Goal: Obtain resource: Download file/media

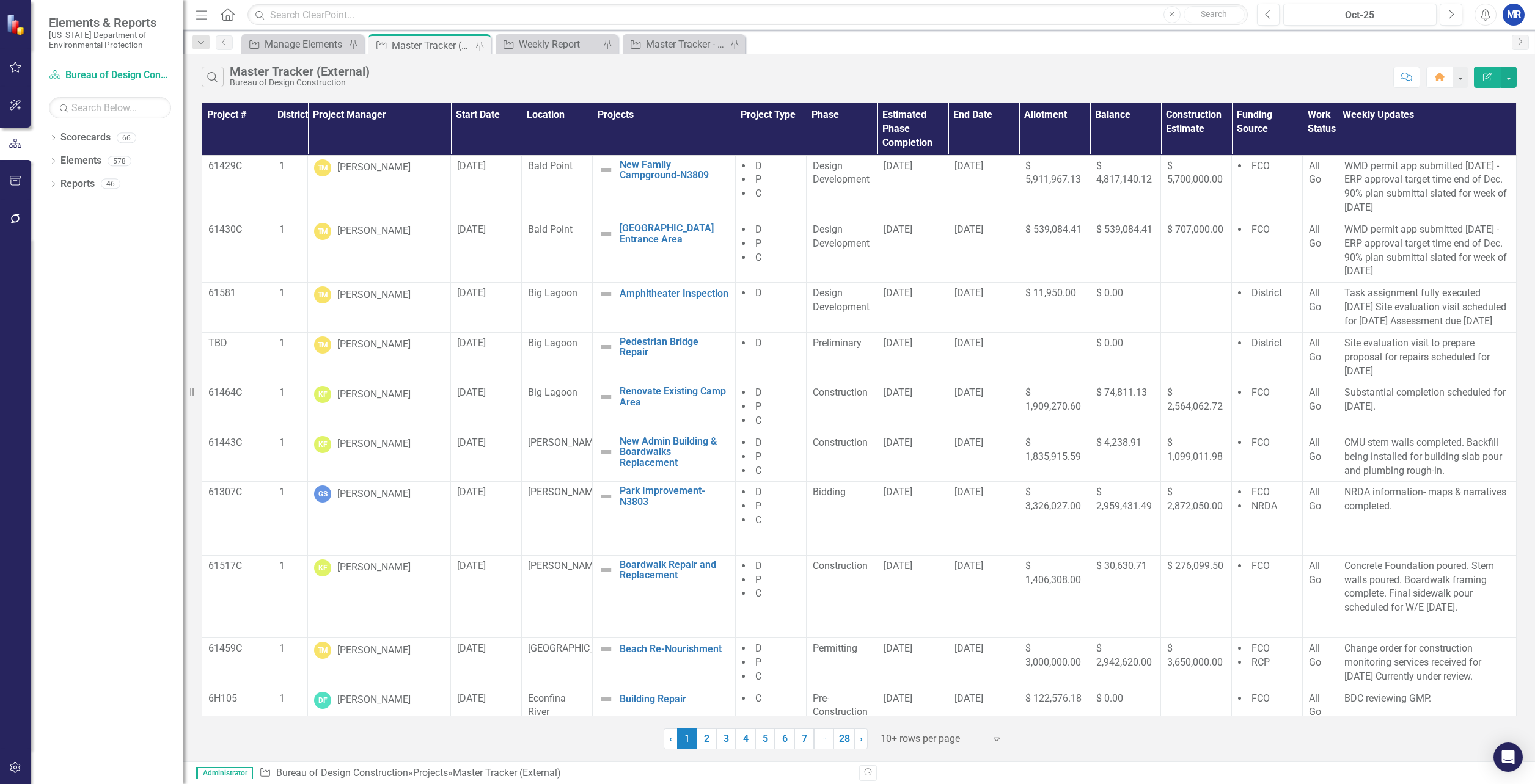
click at [473, 80] on div "Search Master Tracker (External) Bureau of Design Construction" at bounding box center [794, 77] width 1186 height 21
click at [542, 44] on div "Weekly Report" at bounding box center [559, 44] width 81 height 15
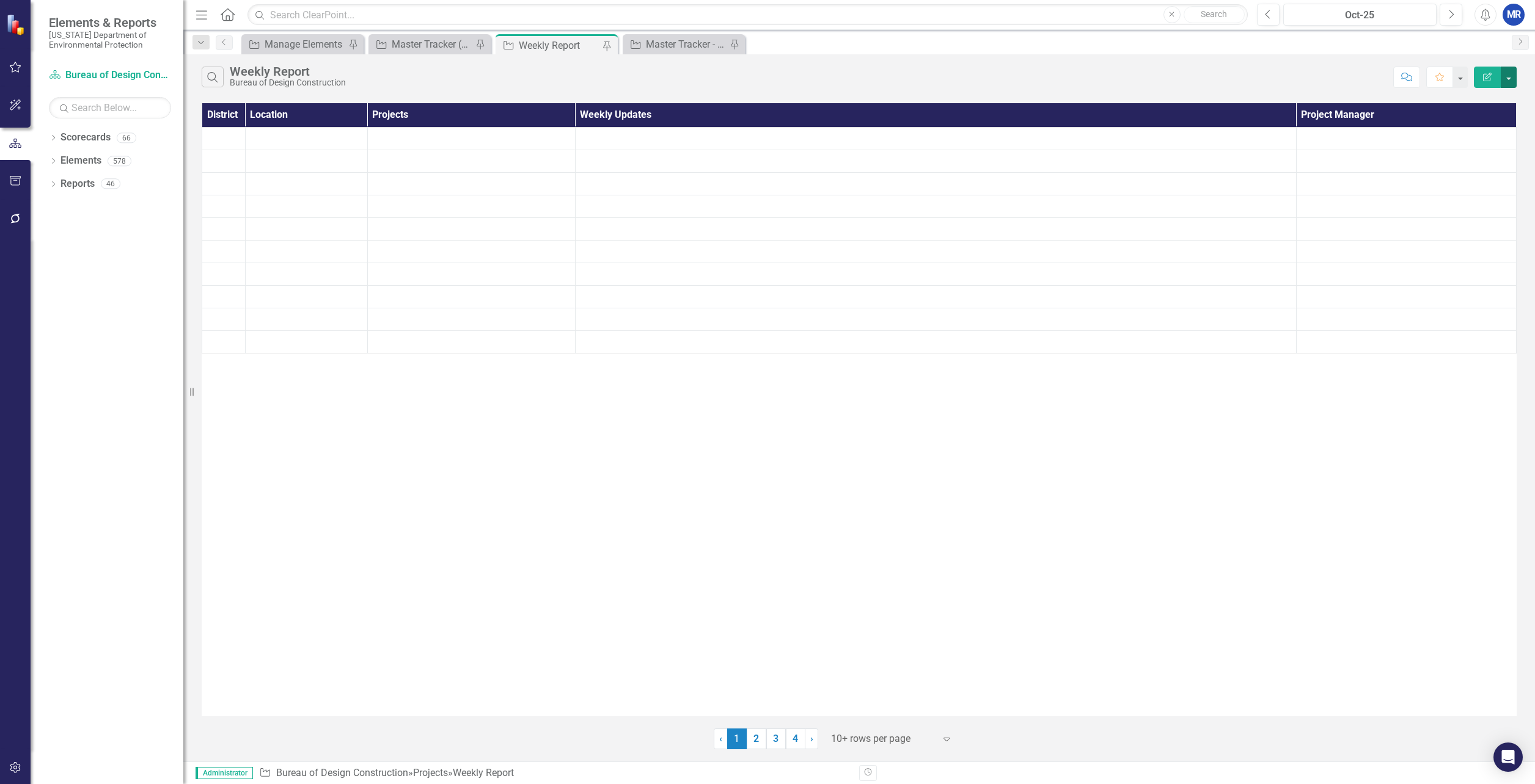
click at [1513, 80] on button "button" at bounding box center [1509, 77] width 16 height 22
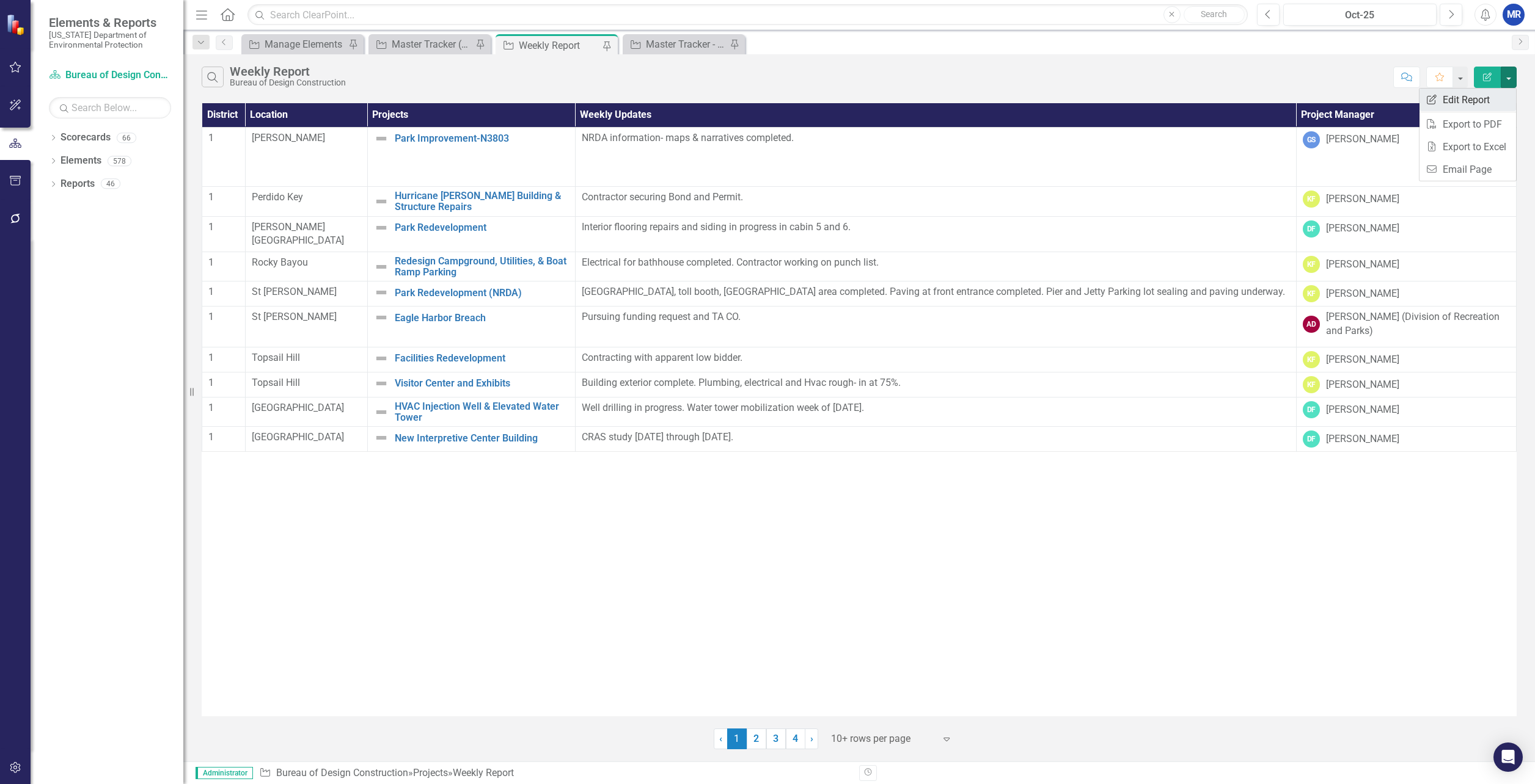
click at [1490, 99] on link "Edit Report Edit Report" at bounding box center [1467, 100] width 97 height 23
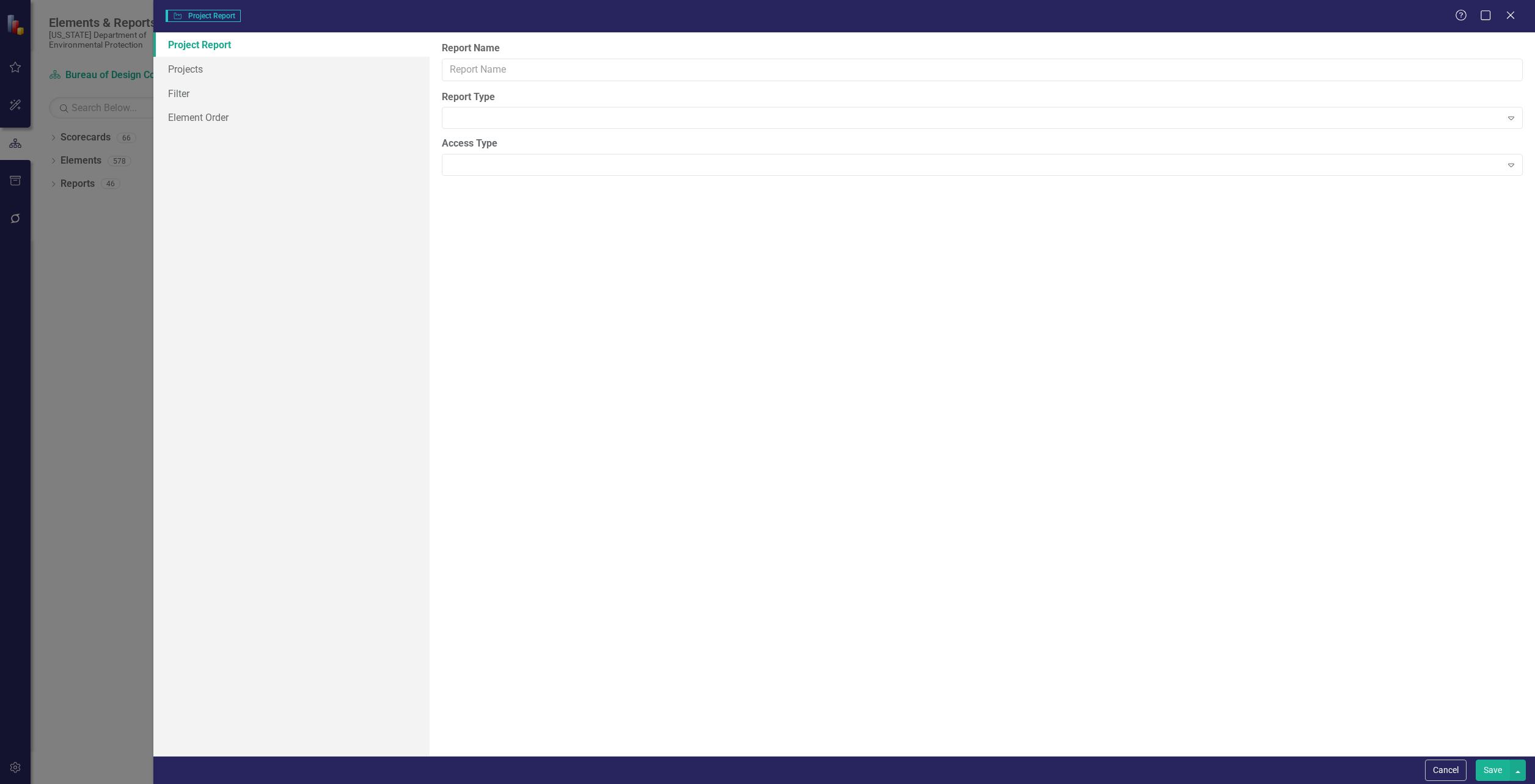
type input "Weekly Report"
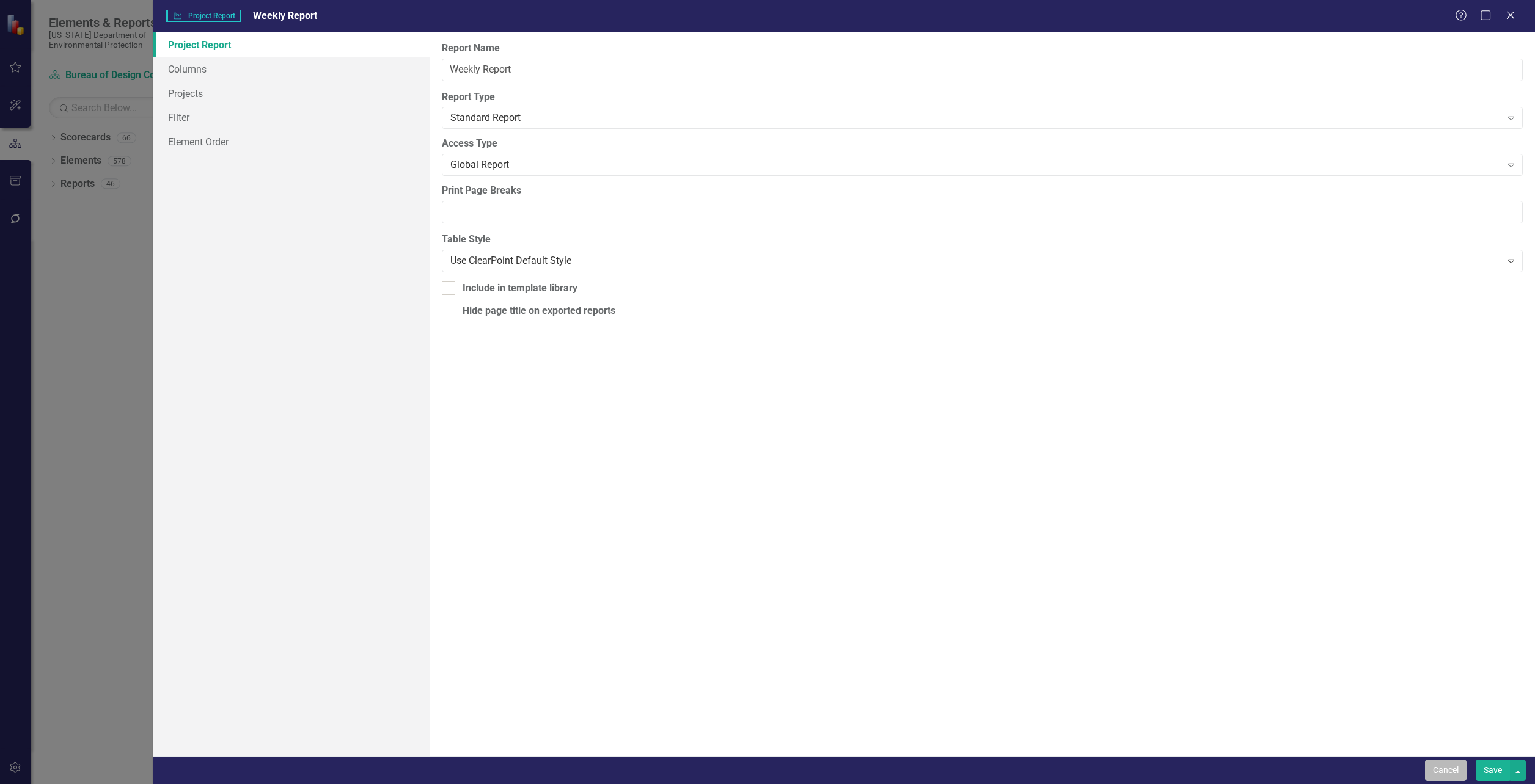
click at [1440, 777] on button "Cancel" at bounding box center [1446, 770] width 42 height 22
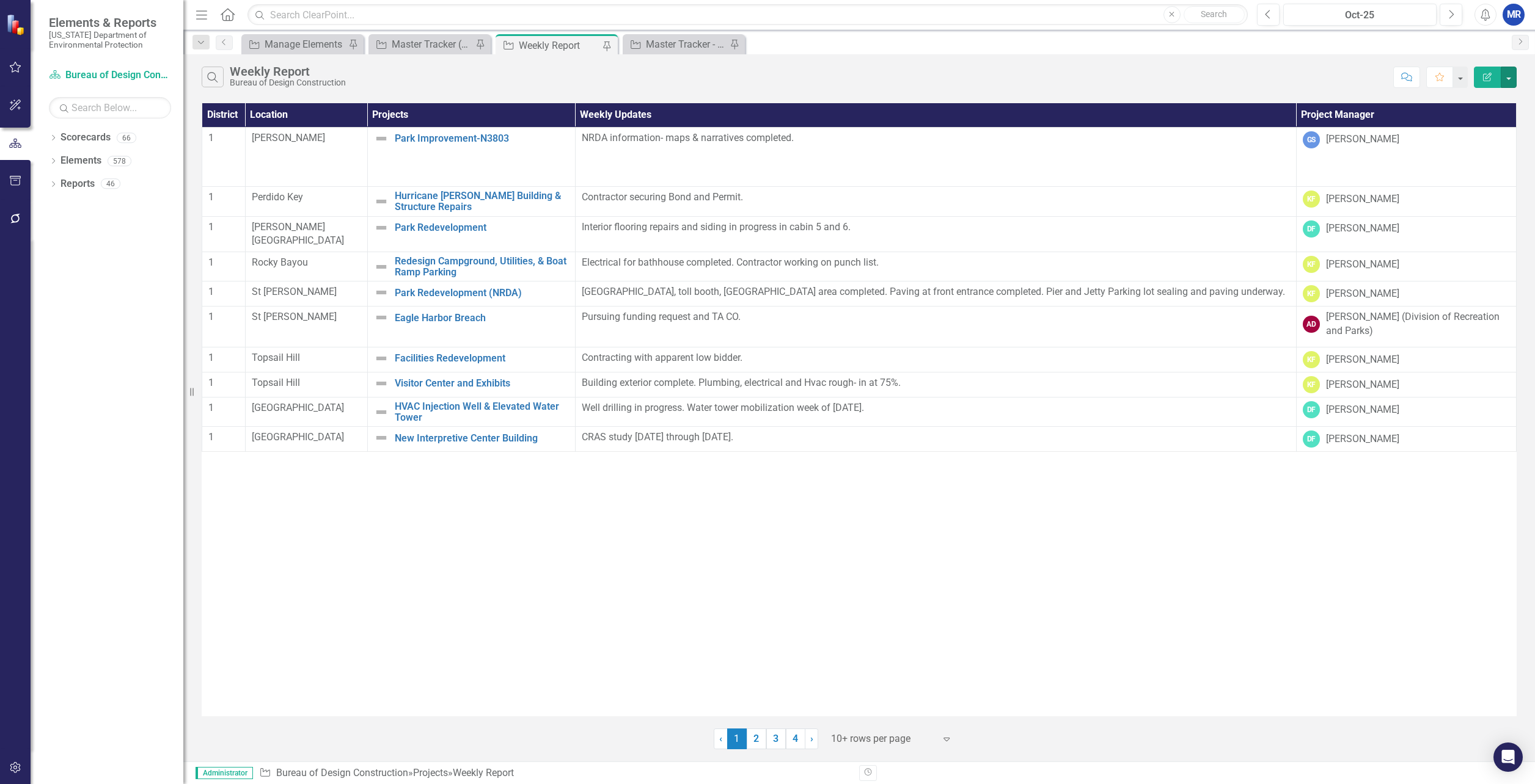
click at [1513, 79] on button "button" at bounding box center [1509, 77] width 16 height 22
click at [1466, 128] on link "PDF Export to PDF" at bounding box center [1467, 124] width 97 height 23
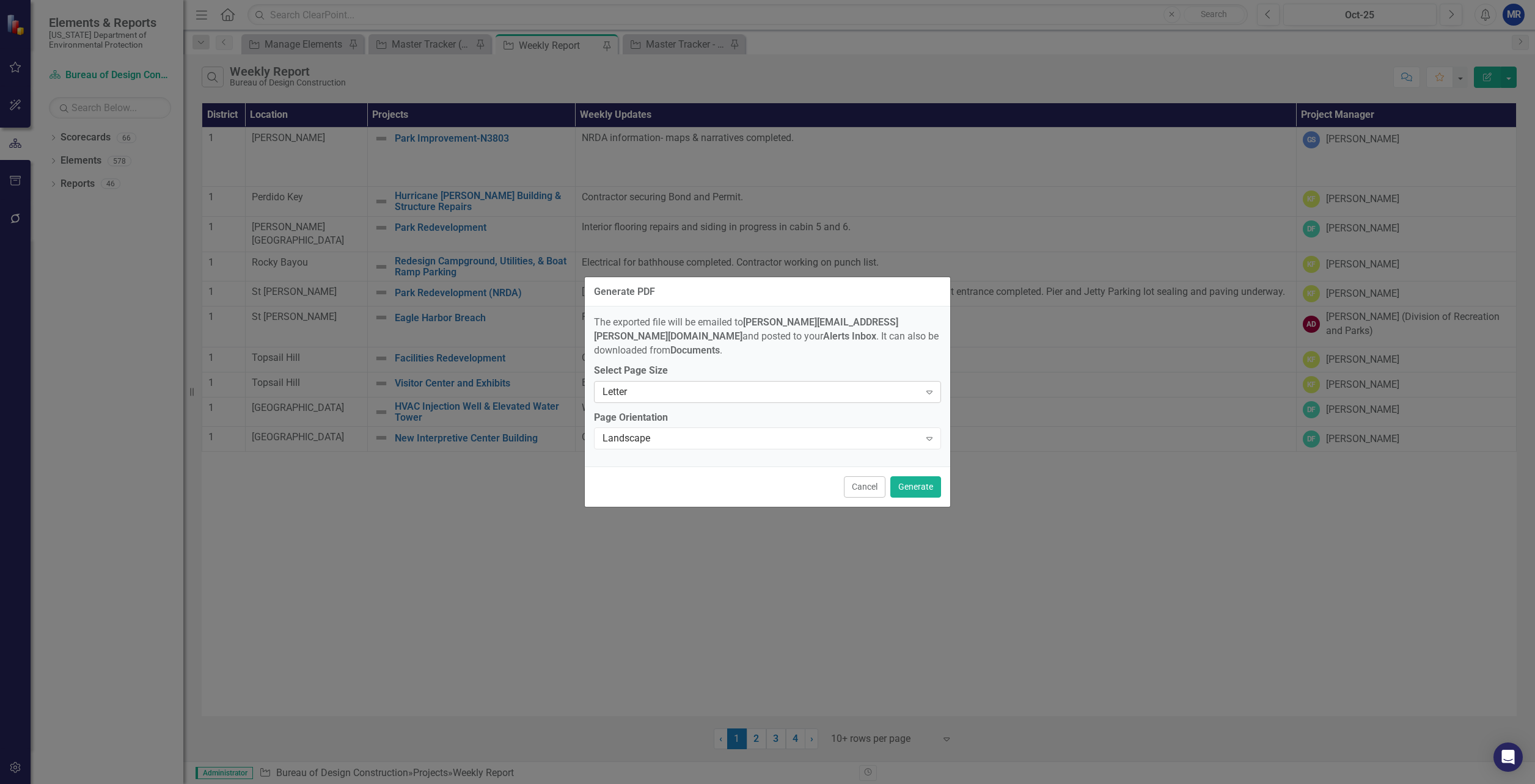
click at [878, 385] on div "Letter" at bounding box center [761, 391] width 317 height 14
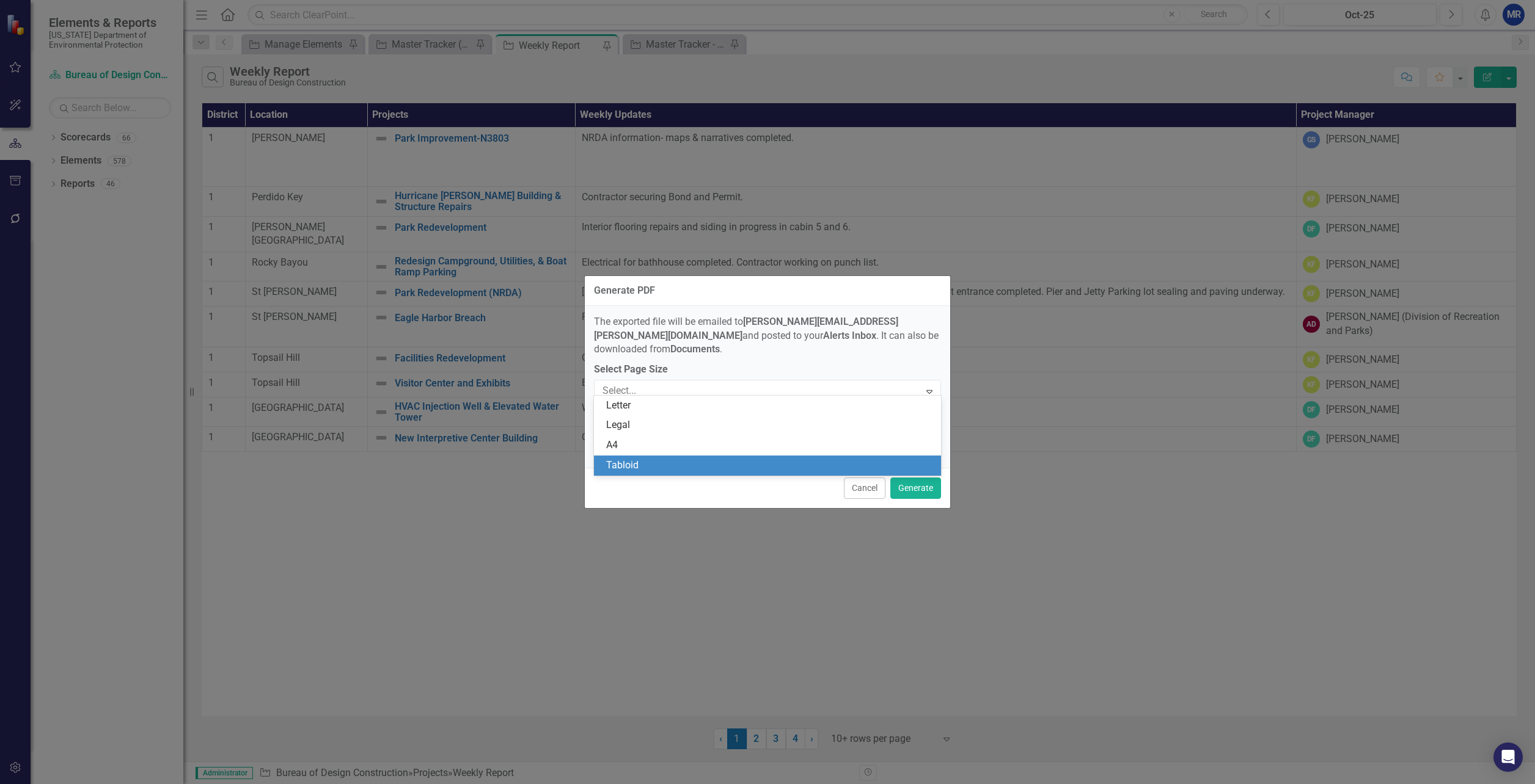
click at [616, 459] on div "Tabloid" at bounding box center [770, 466] width 328 height 14
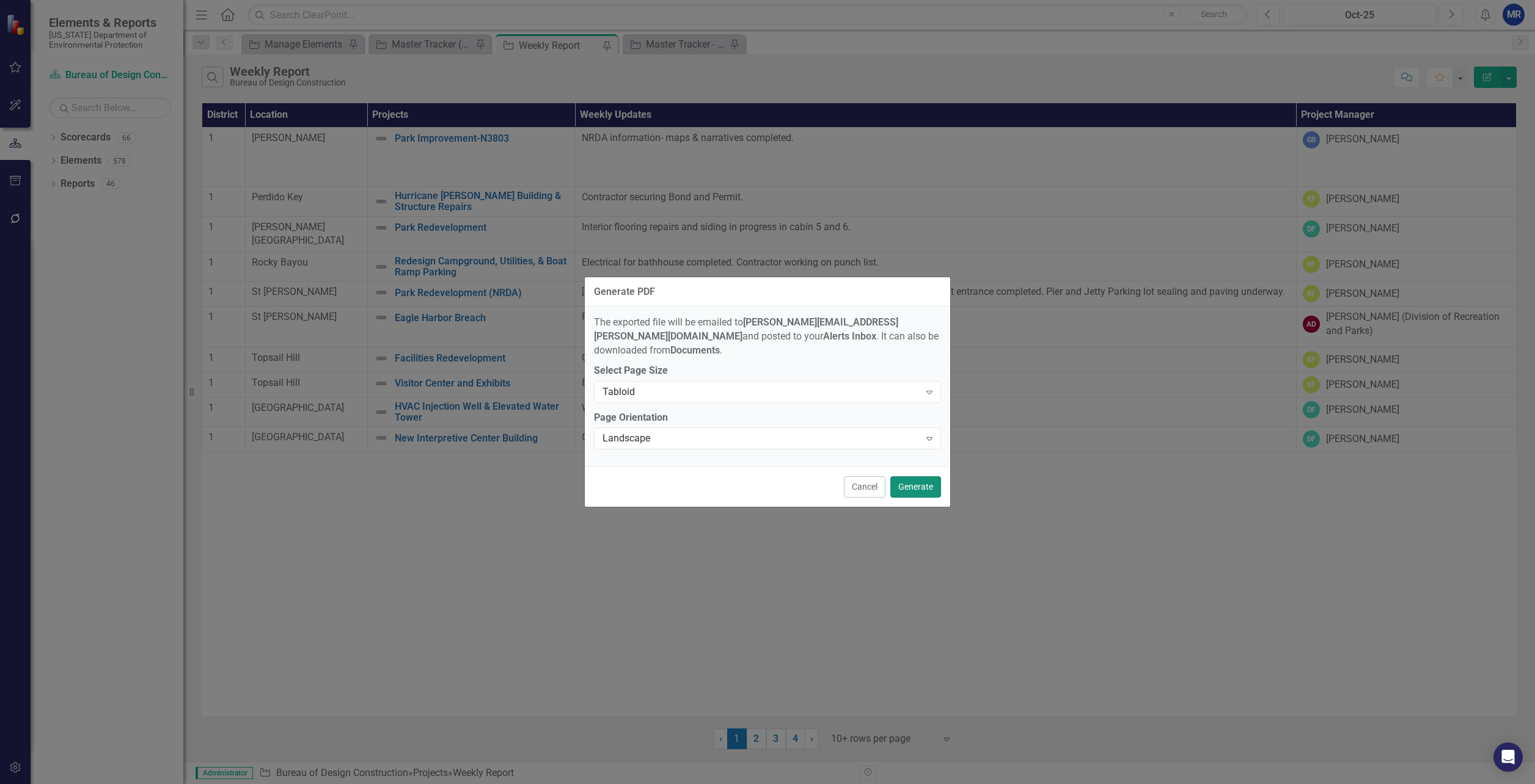
click at [925, 484] on button "Generate" at bounding box center [915, 487] width 51 height 22
